Goal: Information Seeking & Learning: Check status

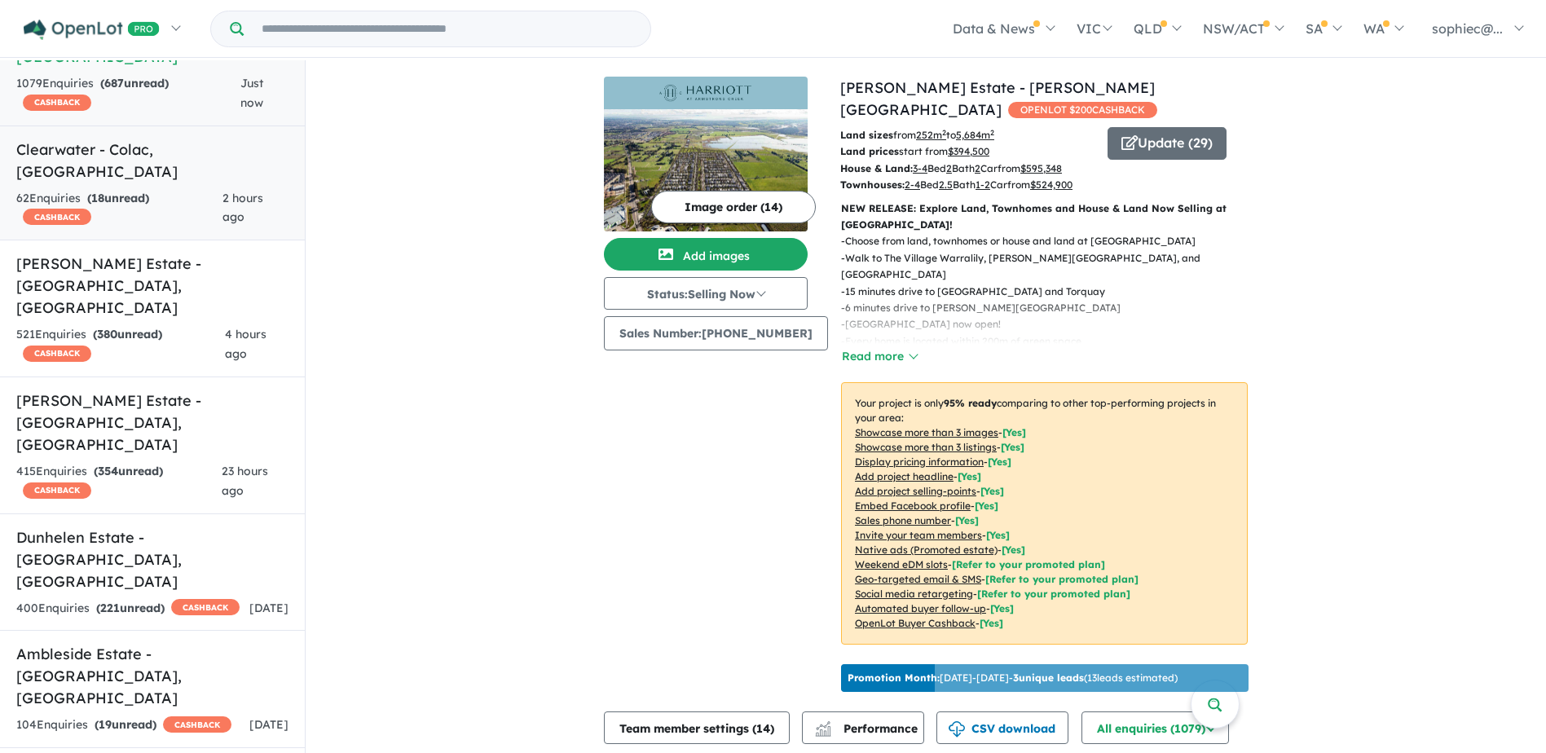
scroll to position [163, 0]
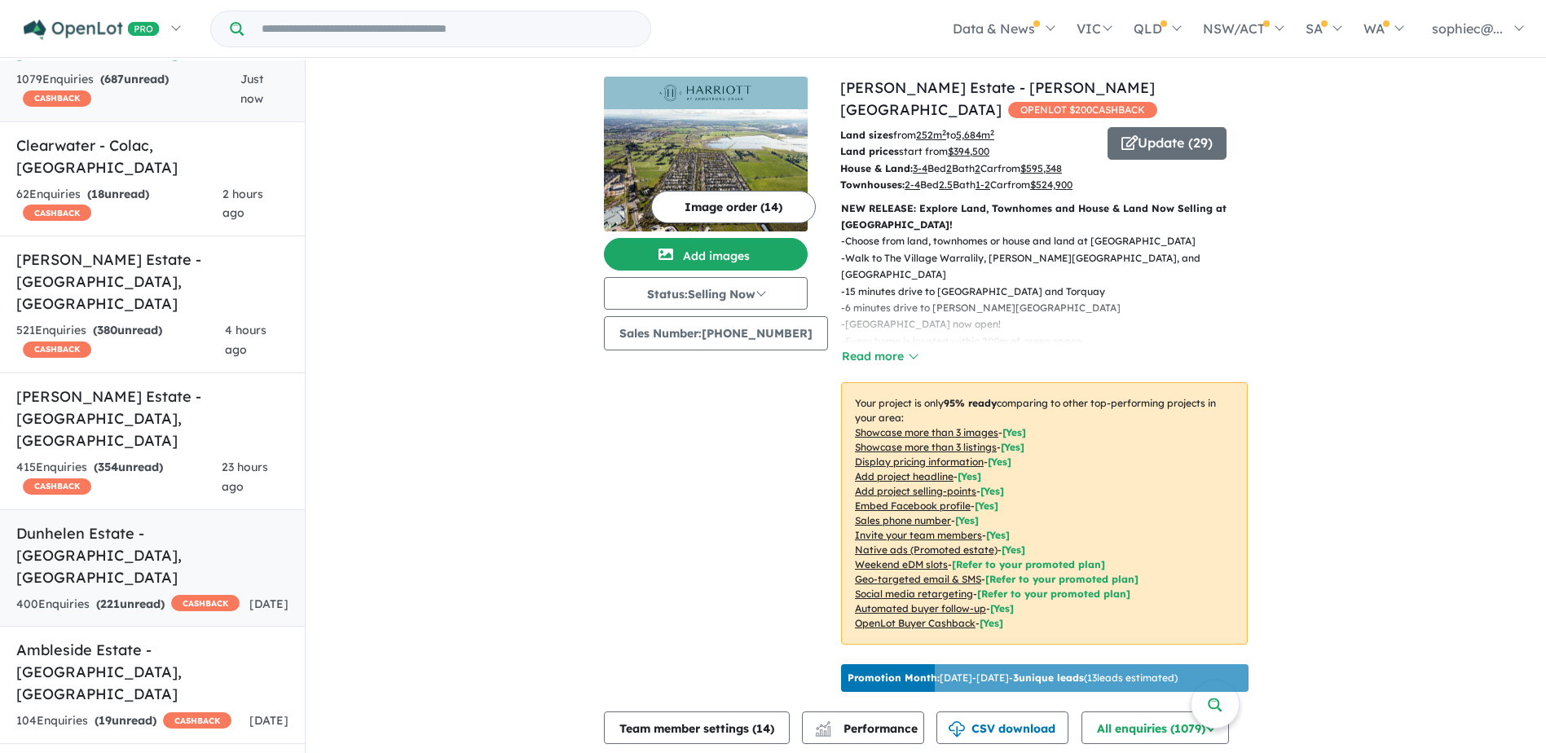
click at [94, 595] on div "400 Enquir ies ( 221 unread) CASHBACK" at bounding box center [127, 605] width 223 height 20
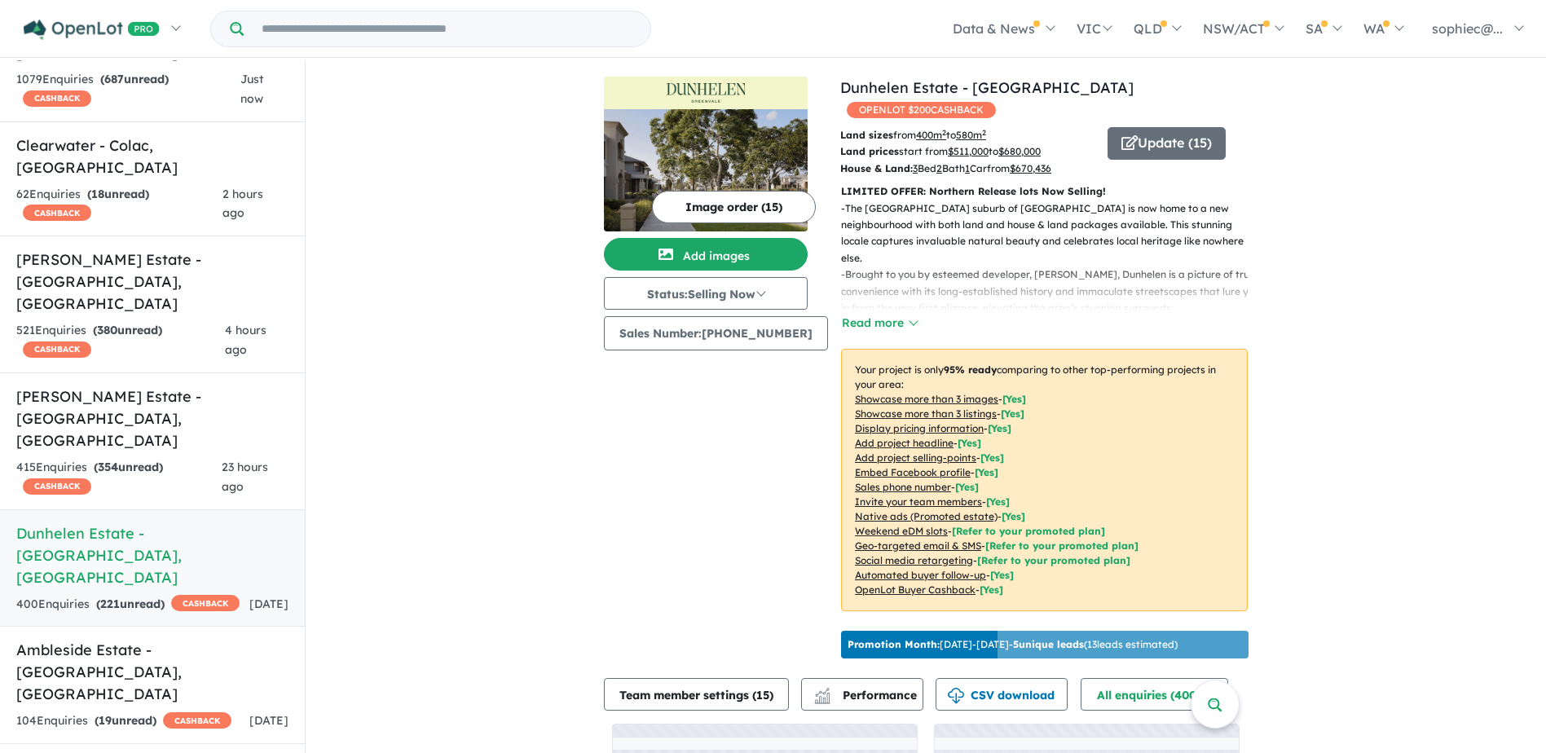
click at [901, 407] on u "Showcase more than 3 listings" at bounding box center [926, 413] width 142 height 12
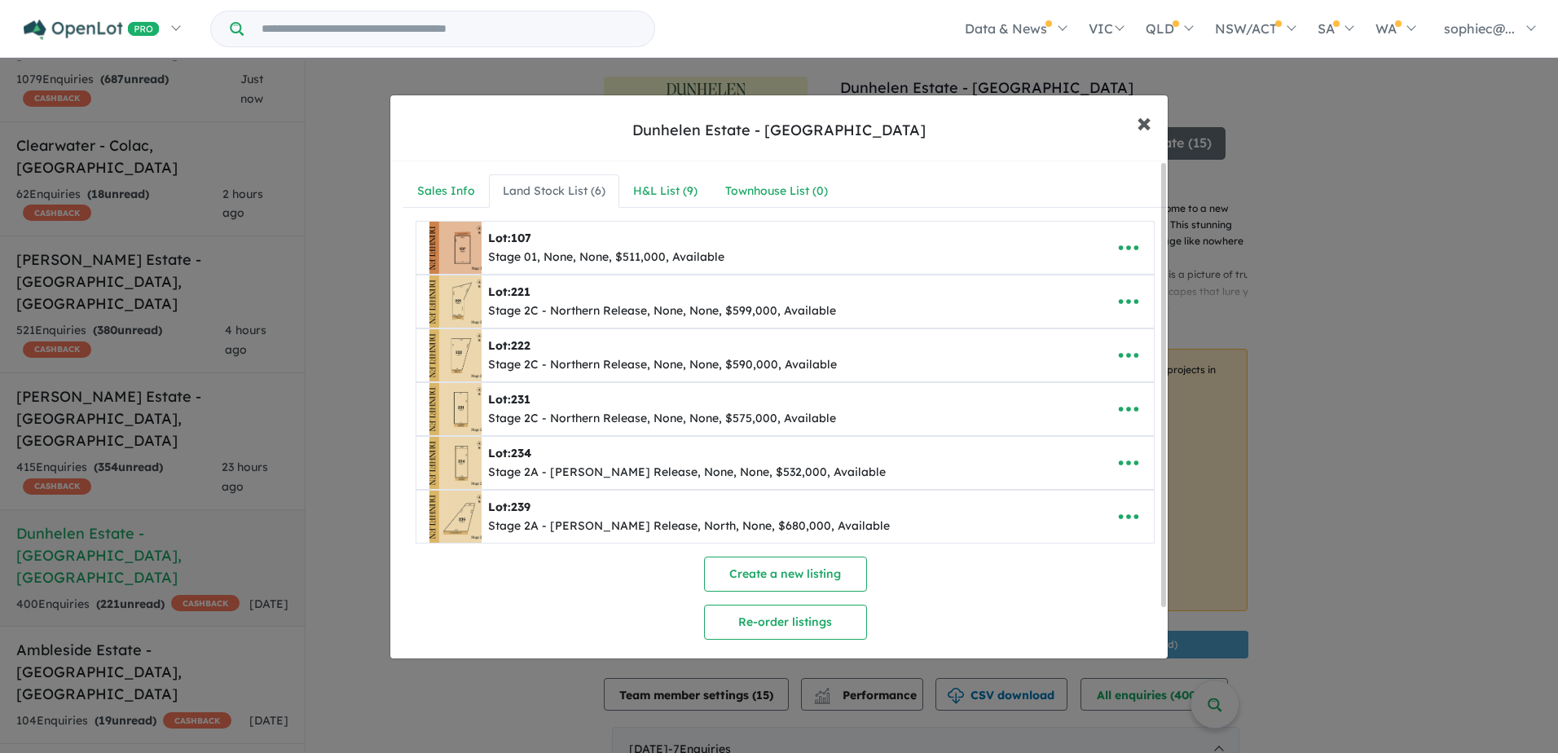
click at [1148, 130] on span "×" at bounding box center [1144, 121] width 15 height 35
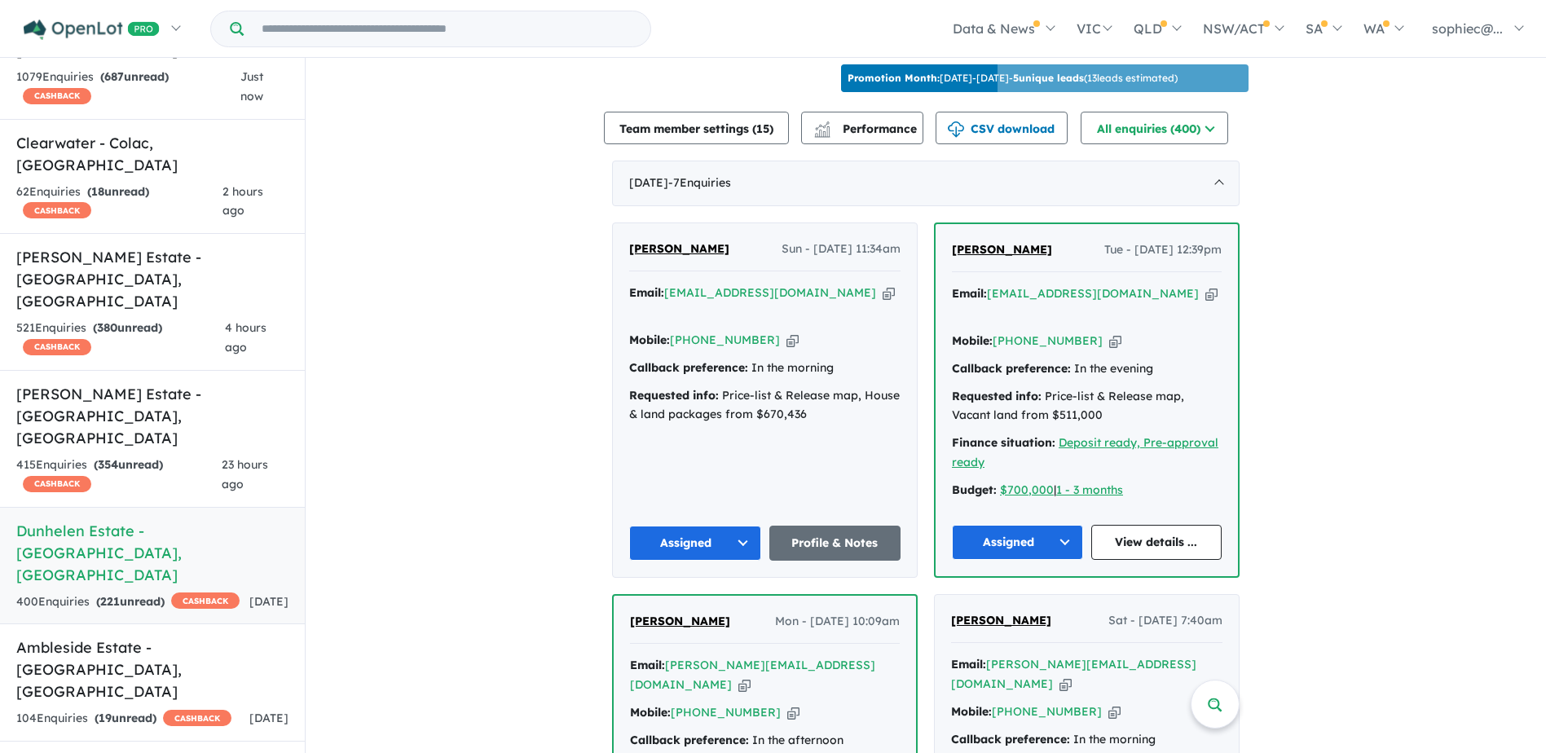
scroll to position [596, 0]
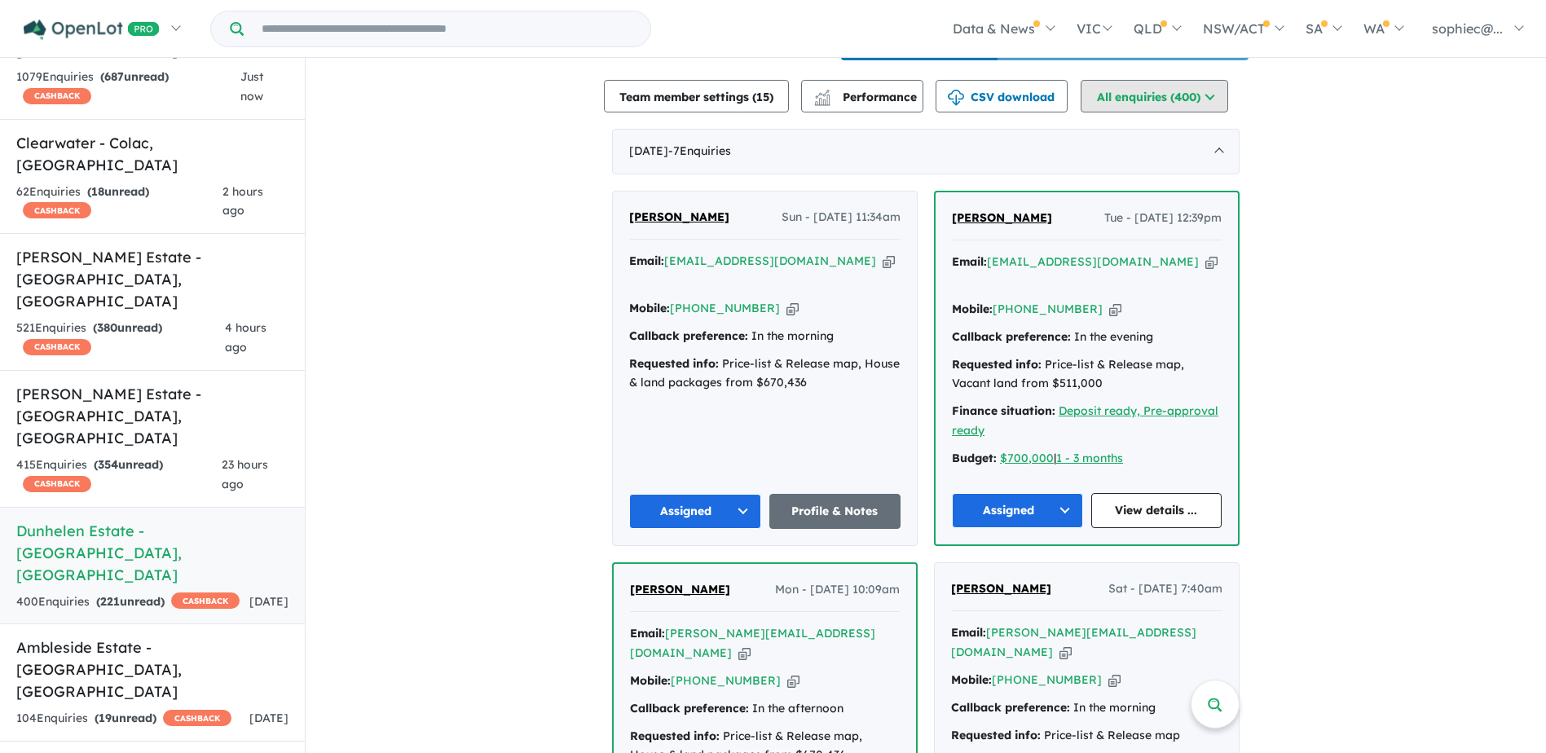
click at [1139, 94] on button "All enquiries ( 400 )" at bounding box center [1155, 96] width 148 height 33
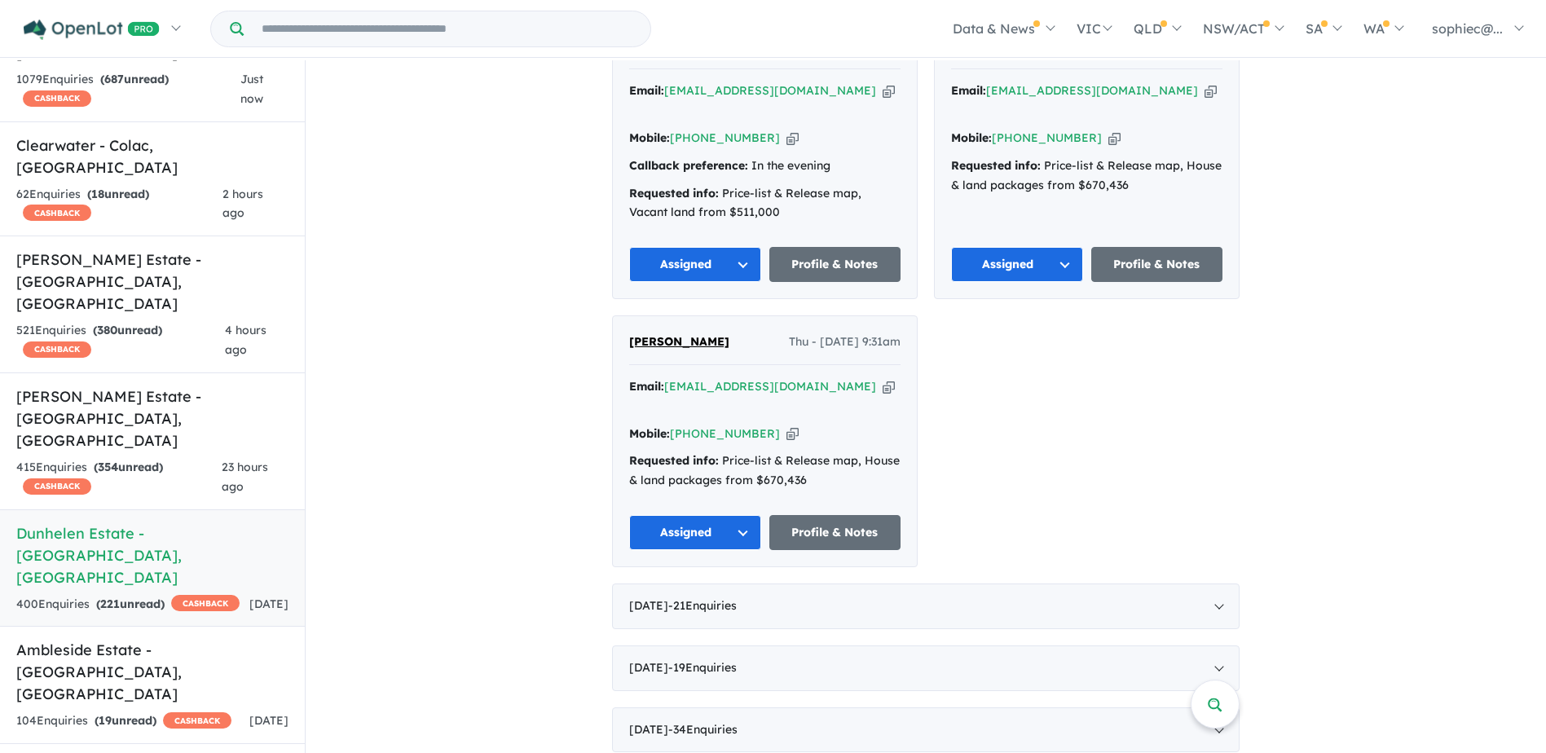
scroll to position [1710, 0]
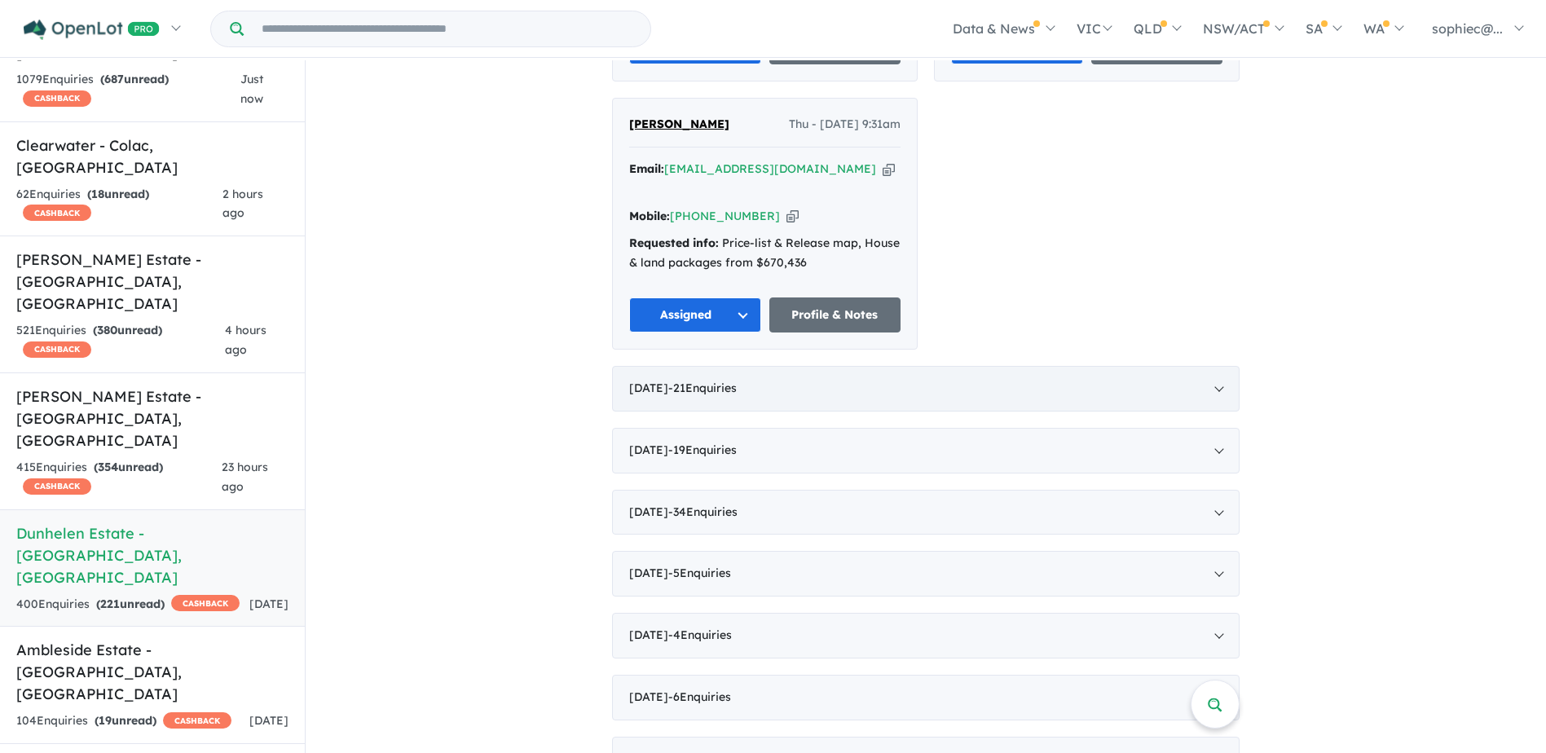
click at [1177, 366] on div "August 2025 - 21 Enquir ies ( 0 unread)" at bounding box center [925, 389] width 627 height 46
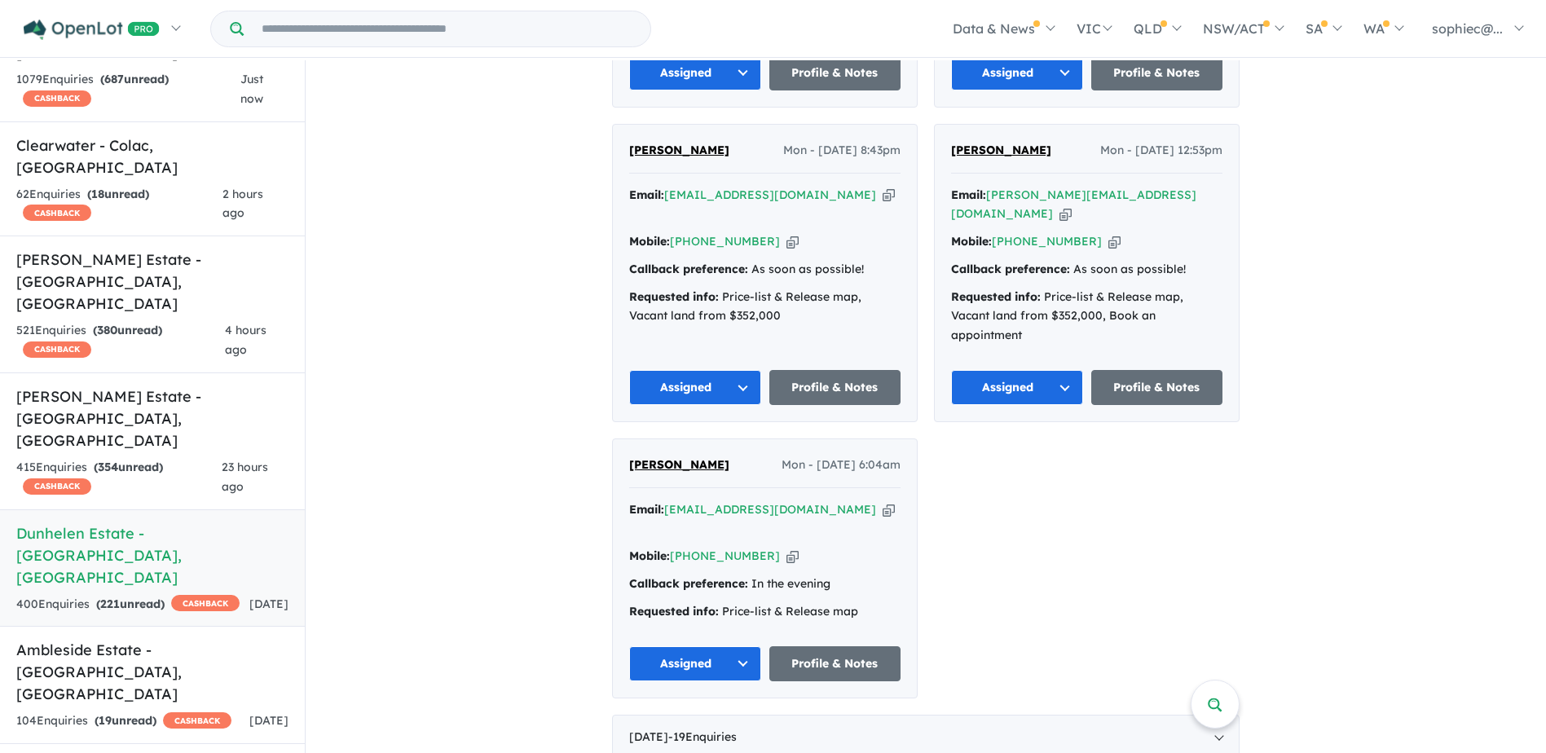
scroll to position [3823, 0]
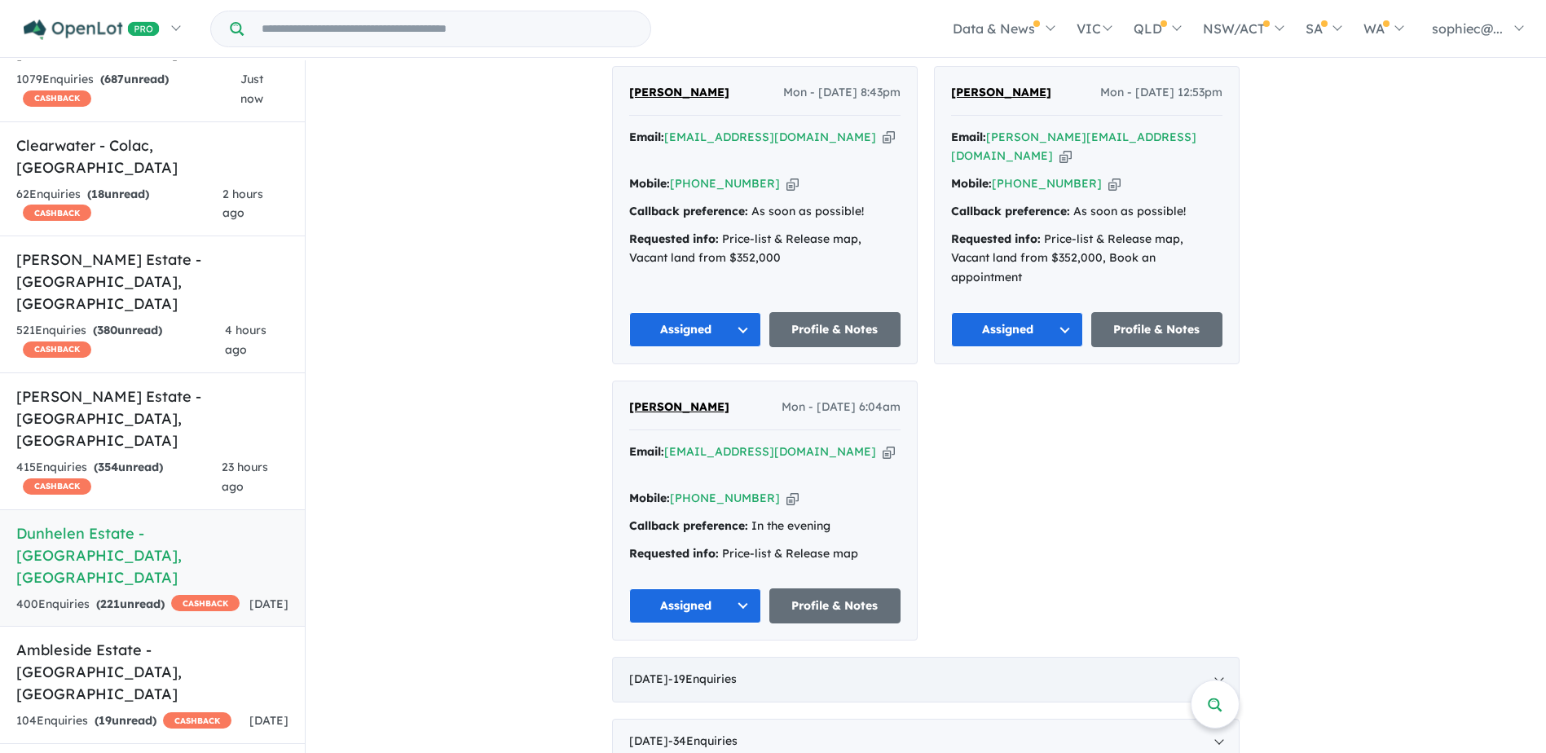
click at [1224, 657] on div "July 2025 - 19 Enquir ies ( 0 unread)" at bounding box center [925, 680] width 627 height 46
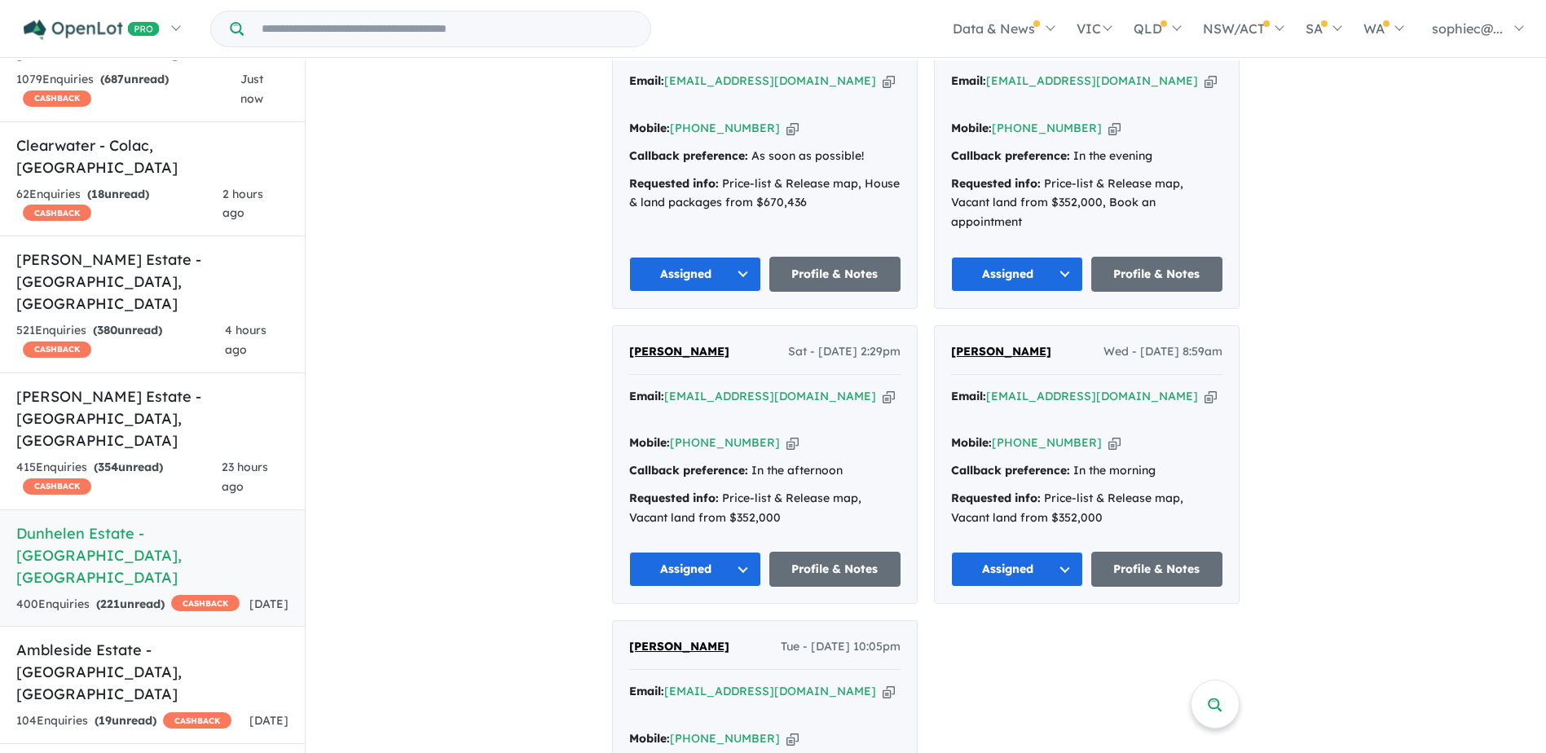
scroll to position [3396, 0]
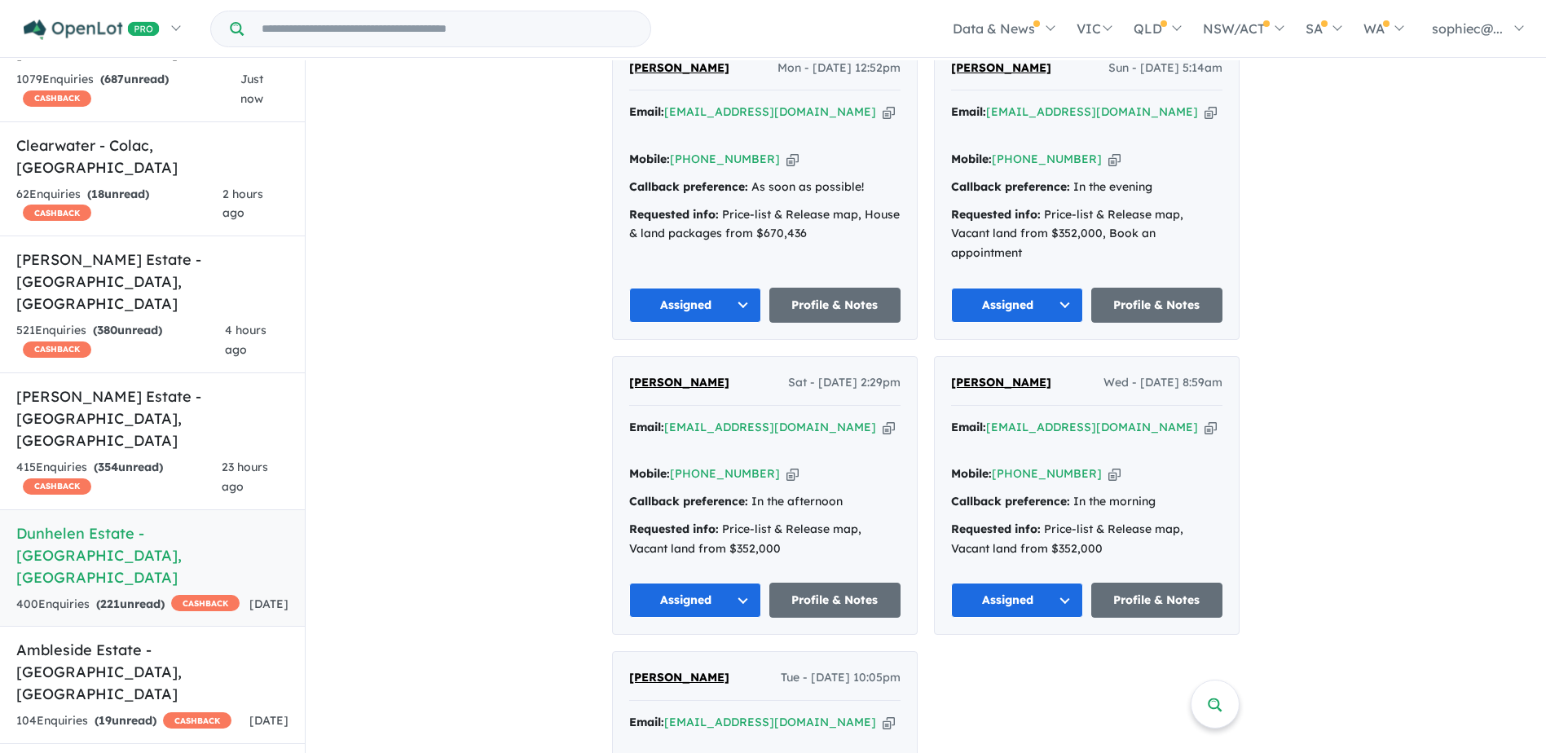
click at [435, 203] on div "View 14 projects in your account Dunhelen Estate - [GEOGRAPHIC_DATA] OPENLOT $ …" at bounding box center [926, 40] width 1240 height 6753
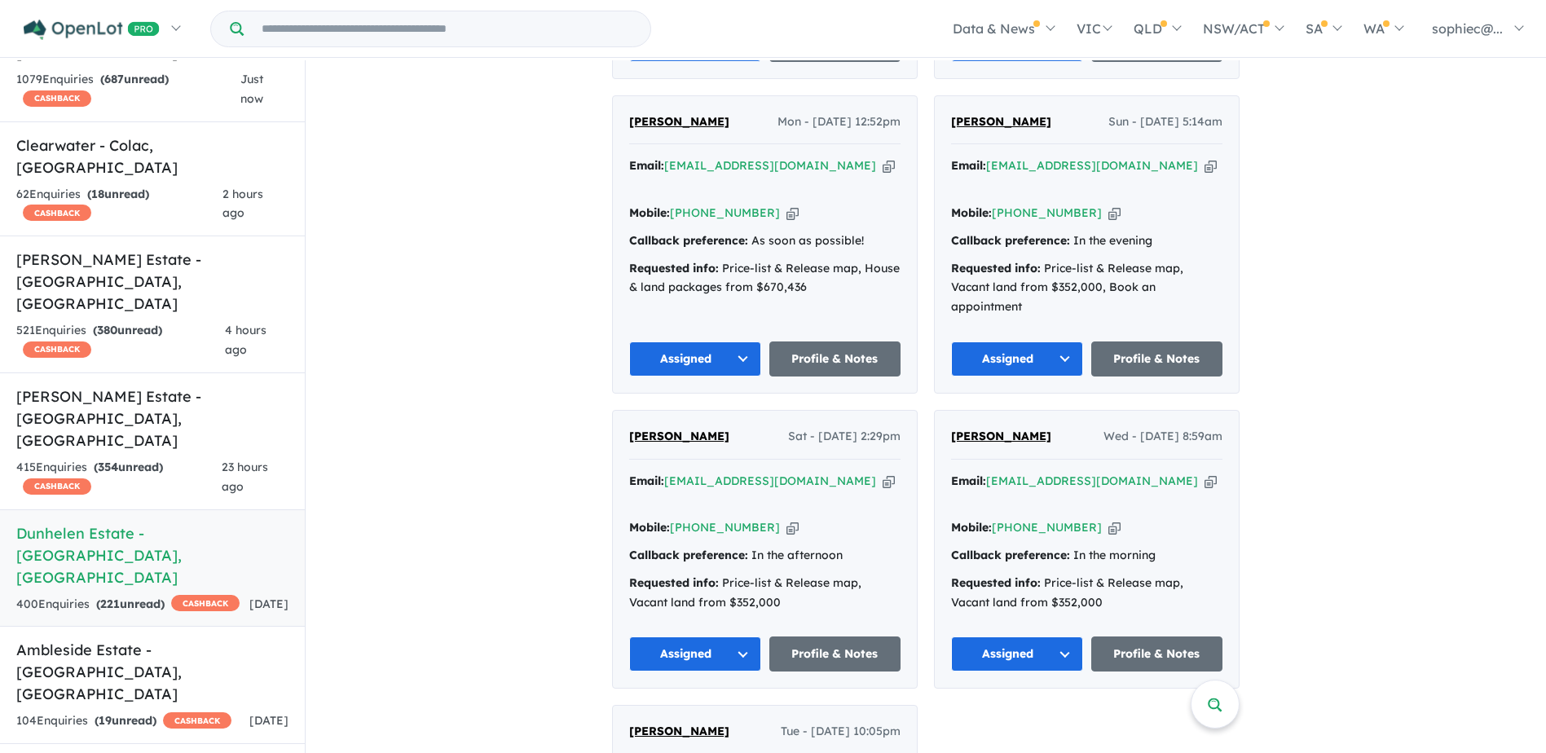
scroll to position [3314, 0]
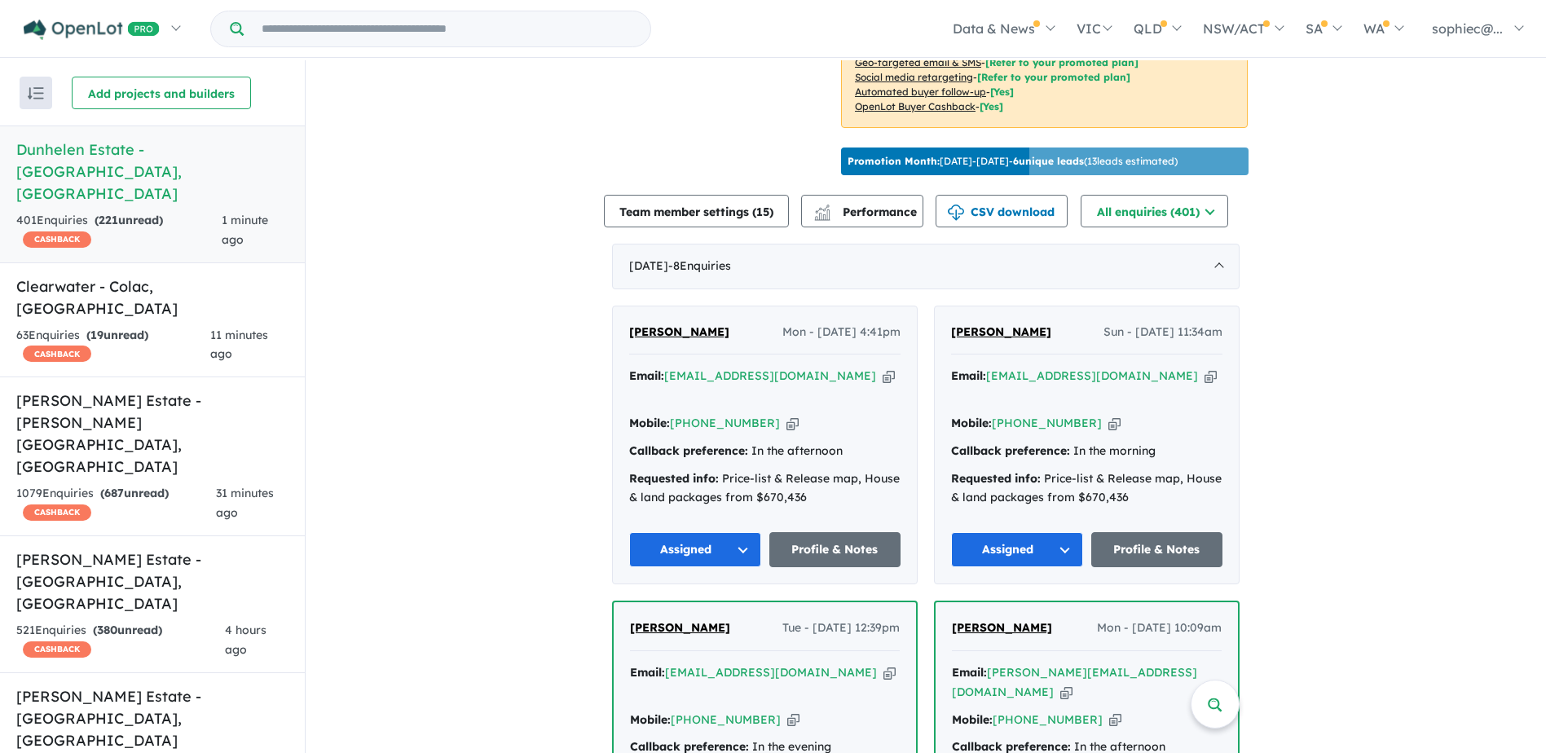
scroll to position [544, 0]
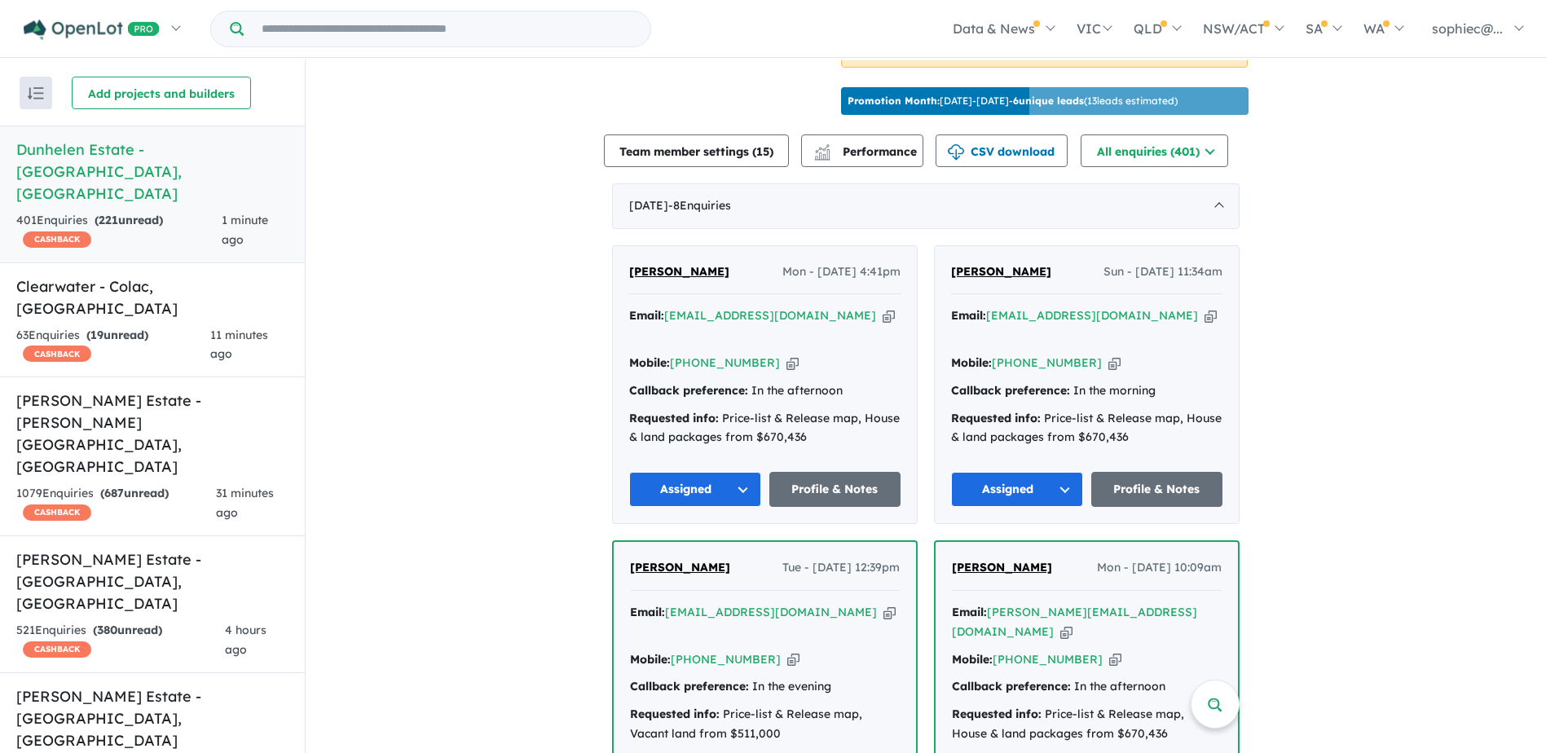
drag, startPoint x: 534, startPoint y: 222, endPoint x: 571, endPoint y: 229, distance: 38.0
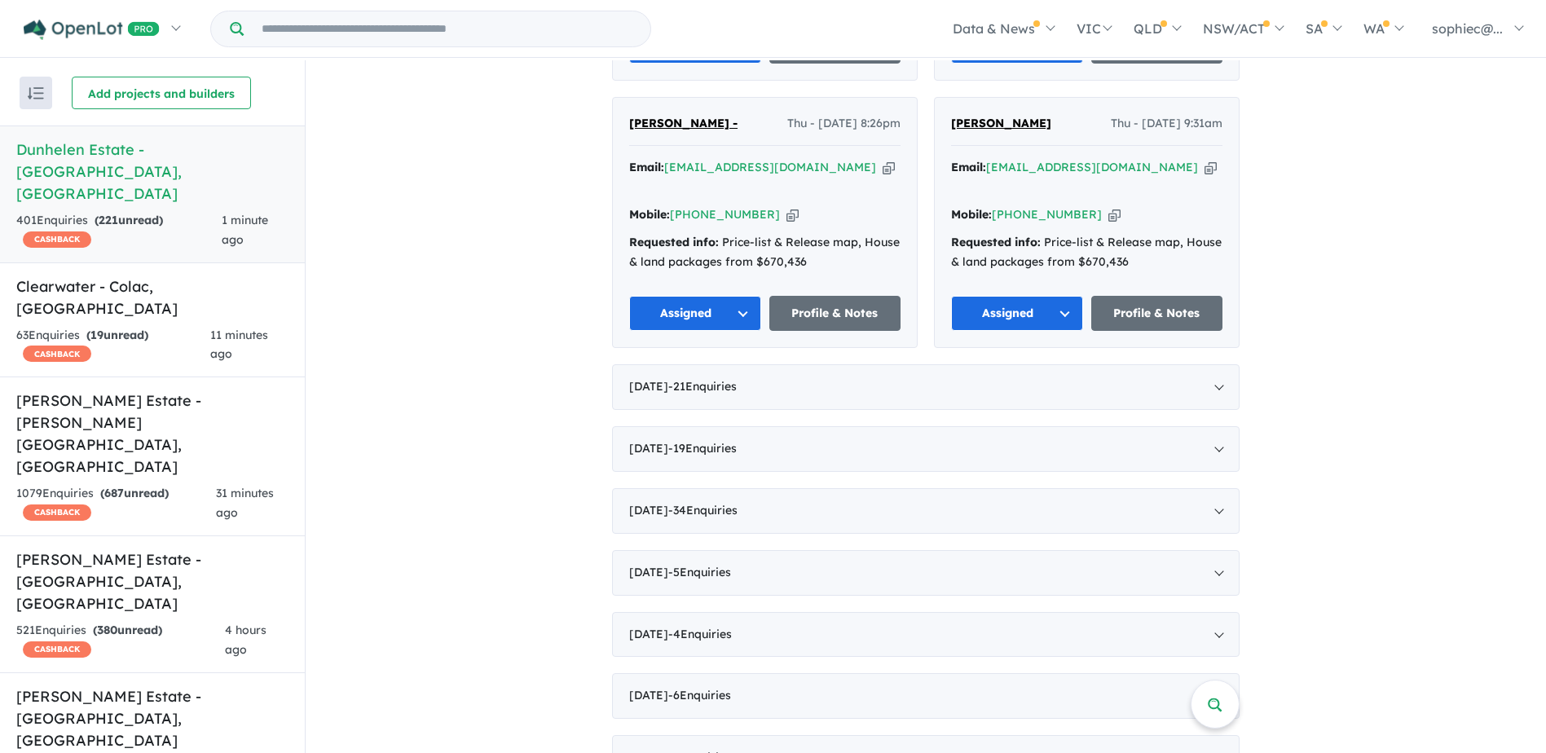
scroll to position [1766, 0]
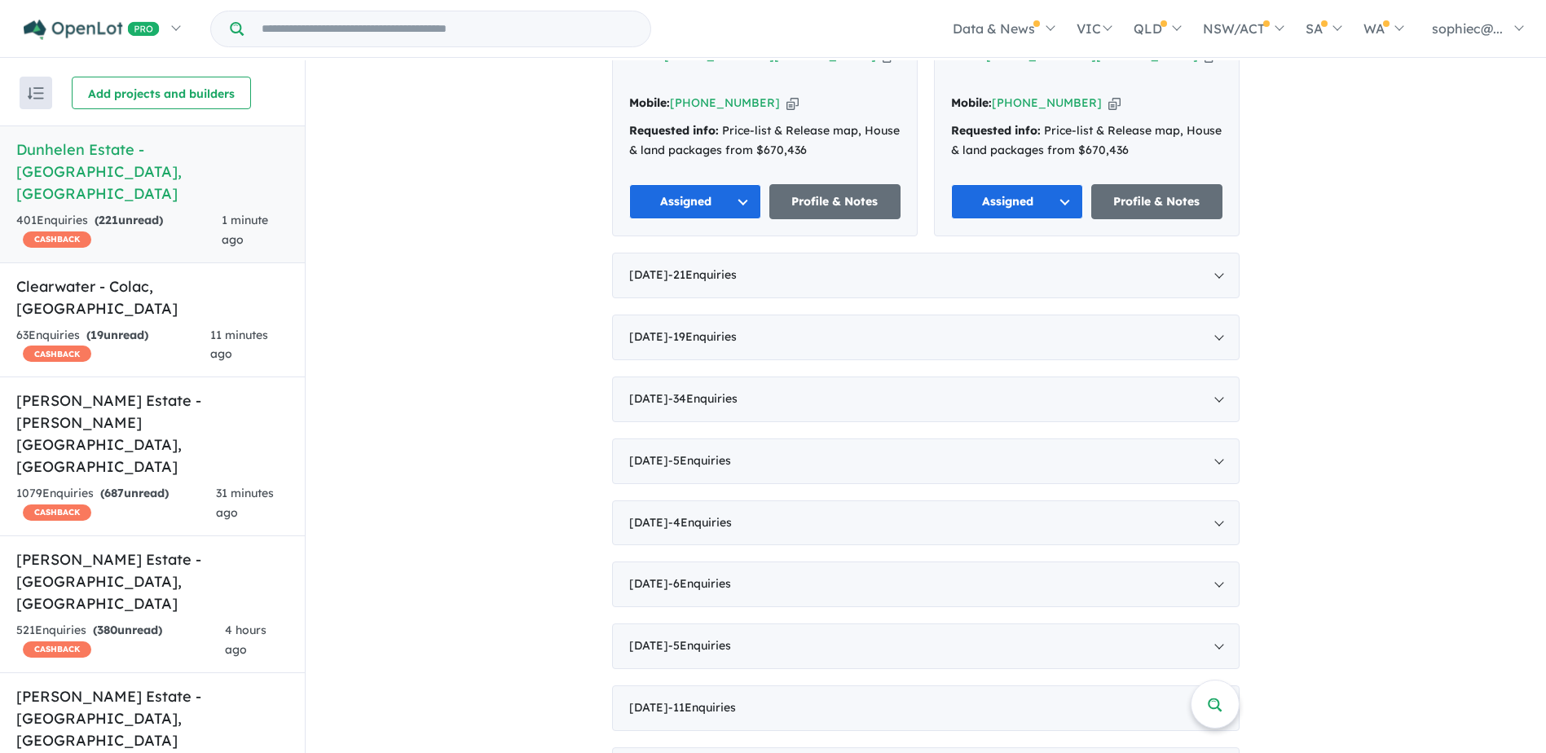
click at [1393, 381] on div "View 14 projects in your account Dunhelen Estate - [GEOGRAPHIC_DATA] OPENLOT $ …" at bounding box center [926, 570] width 1240 height 4553
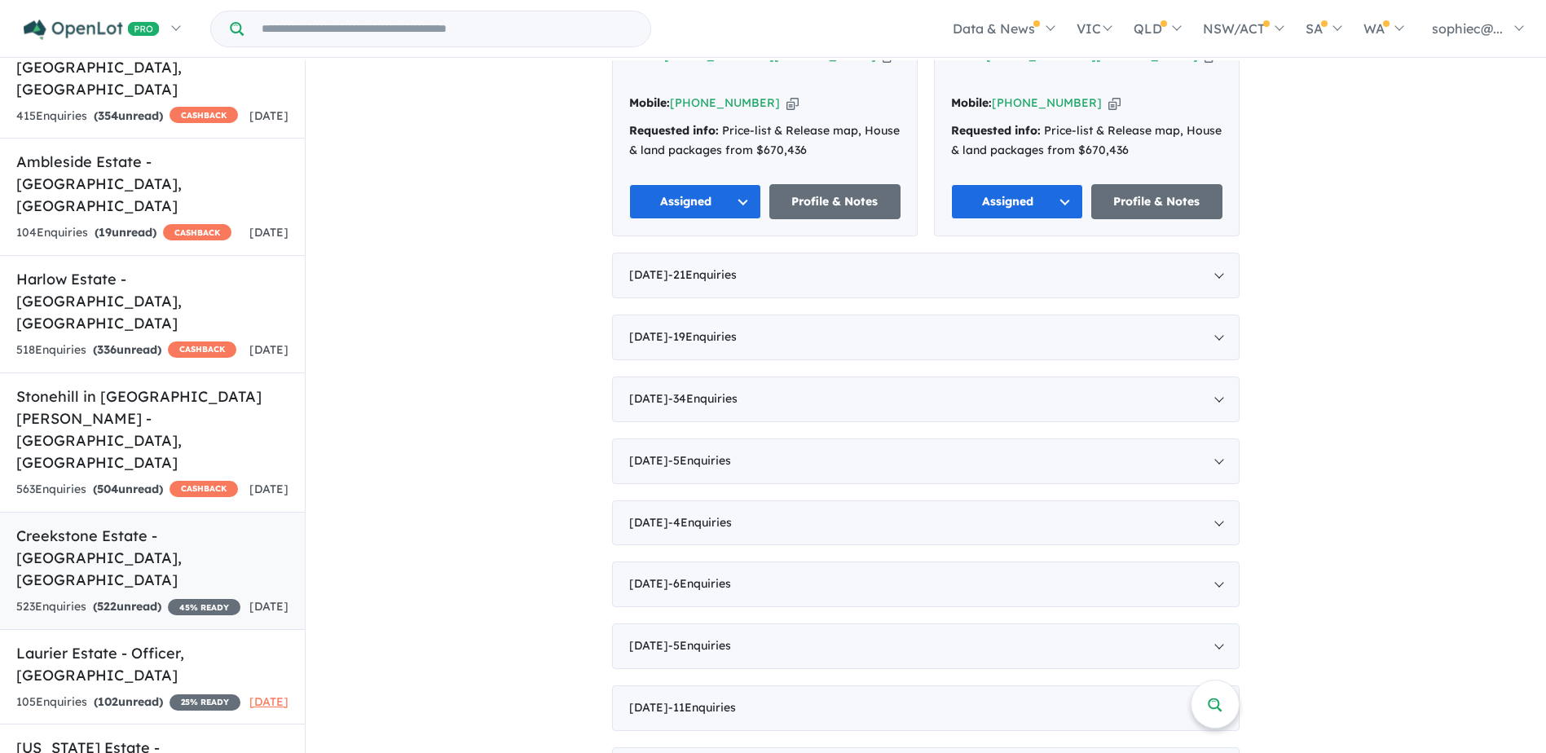
scroll to position [652, 0]
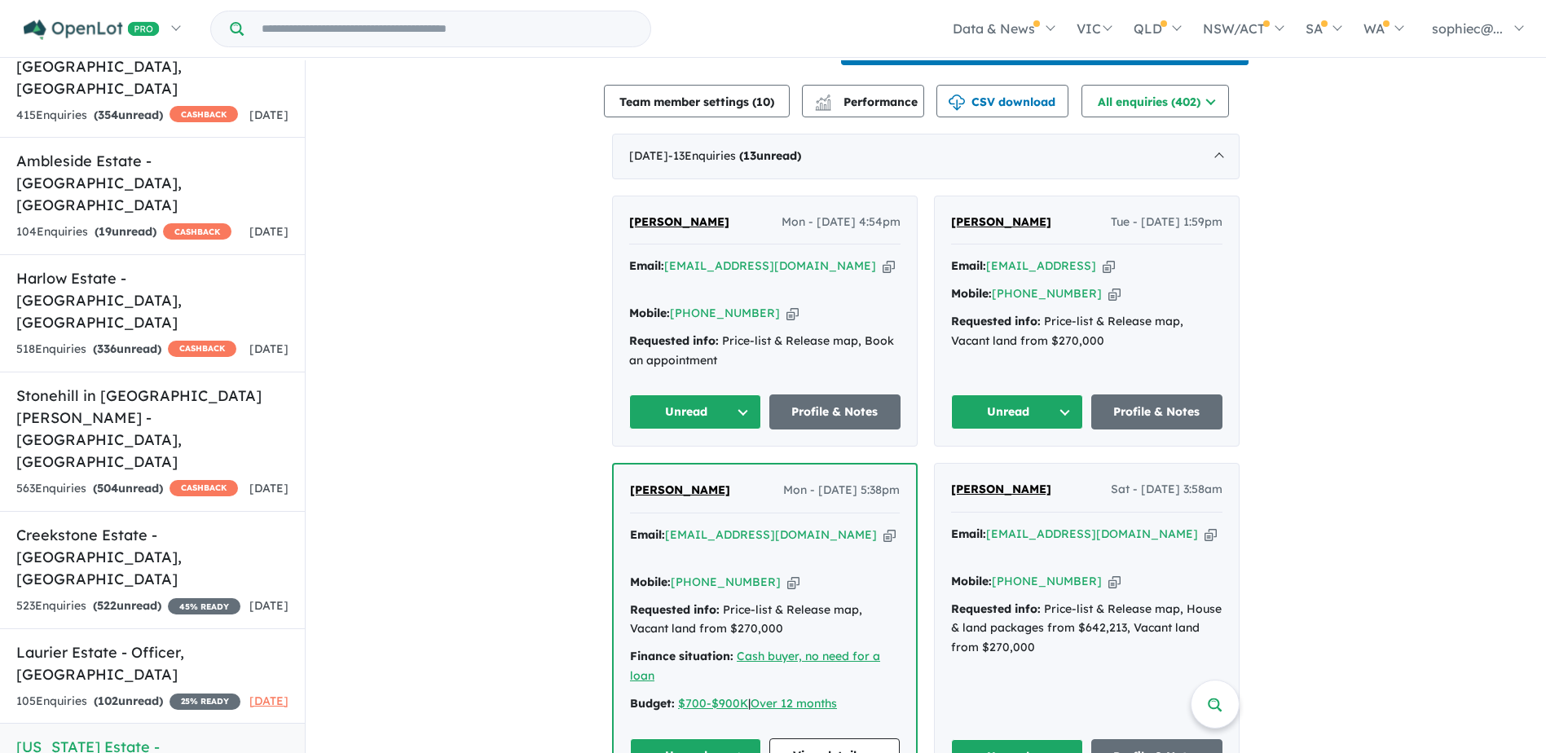
scroll to position [596, 0]
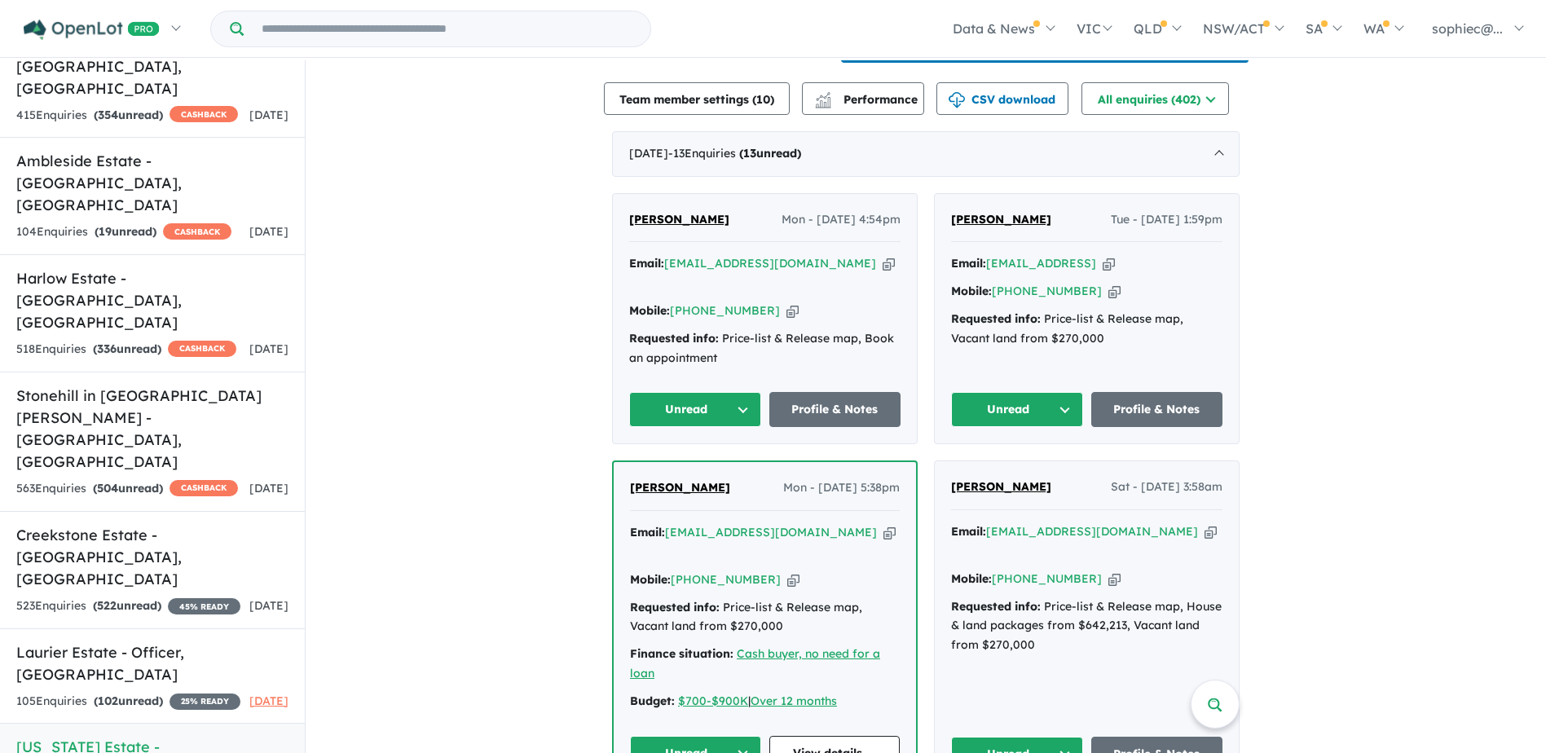
drag, startPoint x: 460, startPoint y: 220, endPoint x: 412, endPoint y: 234, distance: 50.0
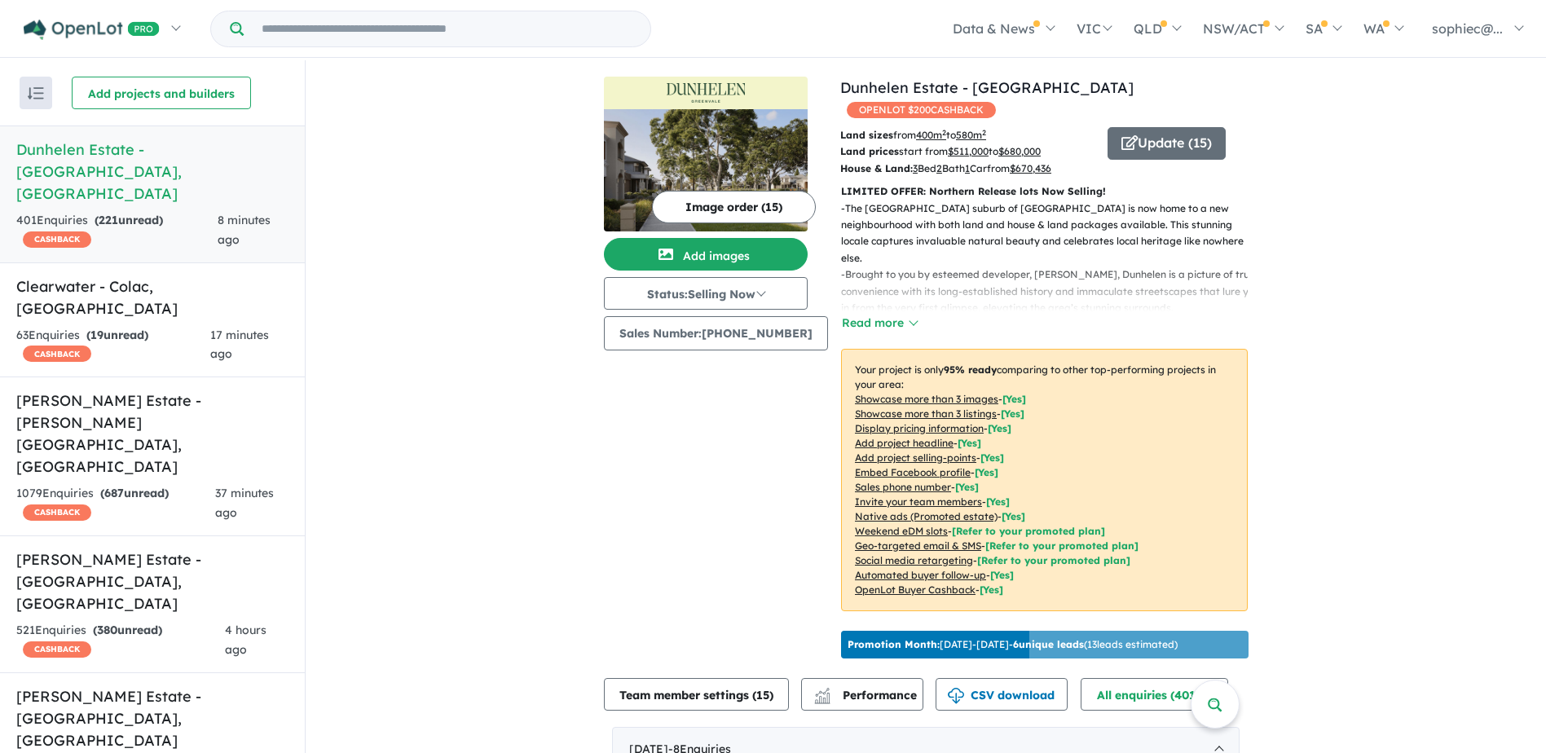
click at [406, 30] on input "Try estate name, suburb, builder or developer" at bounding box center [447, 28] width 400 height 35
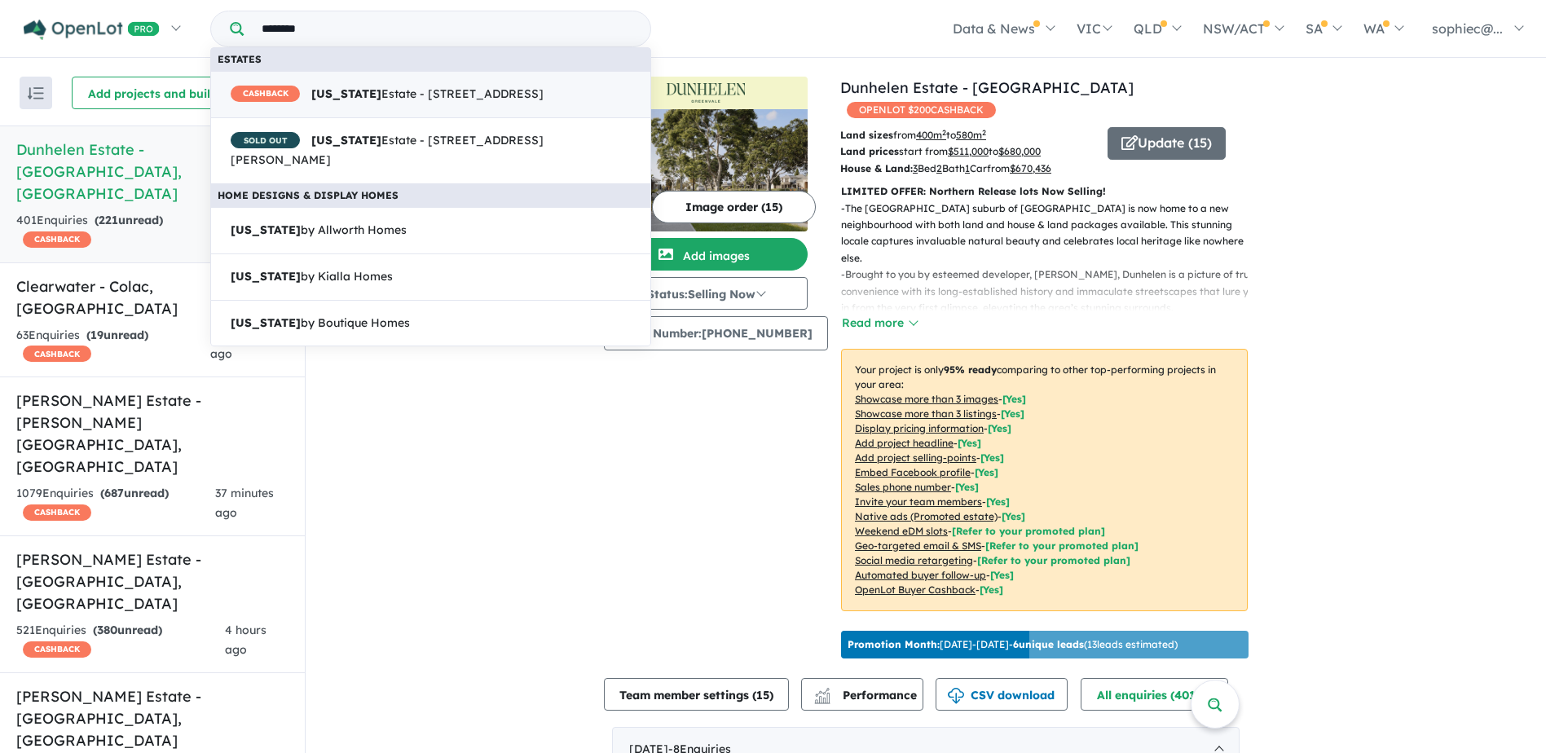
type input "*******"
click at [433, 95] on span "CASHBACK Montana Estate - 50 Mcivors Road, Kilmore VIC 3764" at bounding box center [387, 95] width 313 height 20
click at [421, 85] on span "CASHBACK Montana Estate - 50 Mcivors Road, Kilmore VIC 3764" at bounding box center [387, 95] width 313 height 20
